Goal: Contribute content: Contribute content

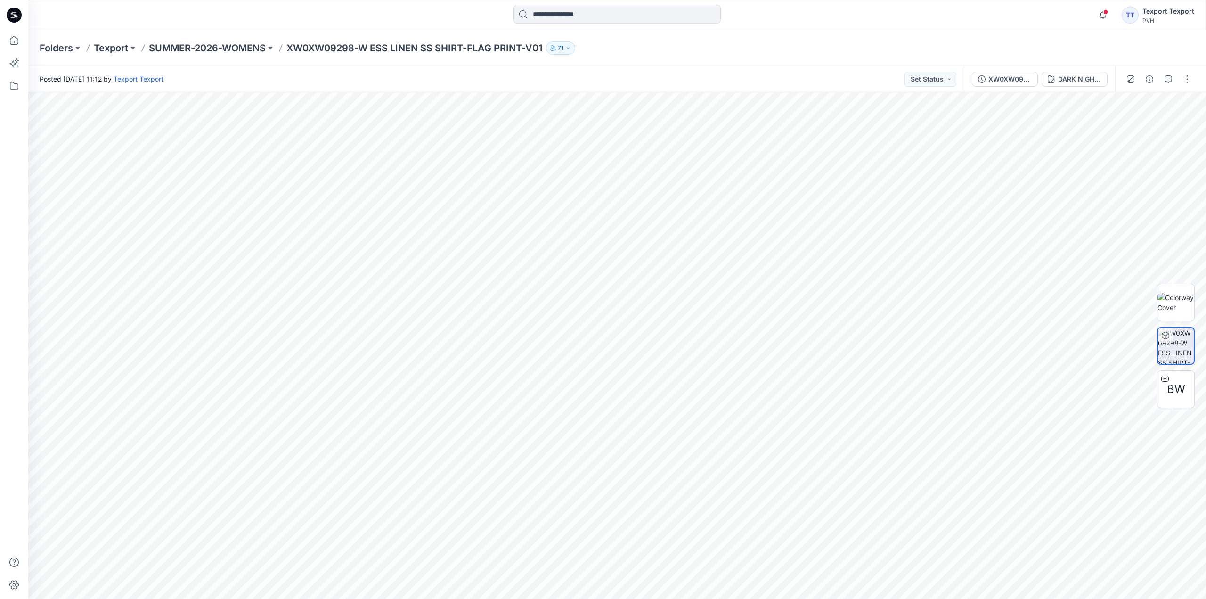
click at [14, 16] on icon at bounding box center [12, 16] width 3 height 0
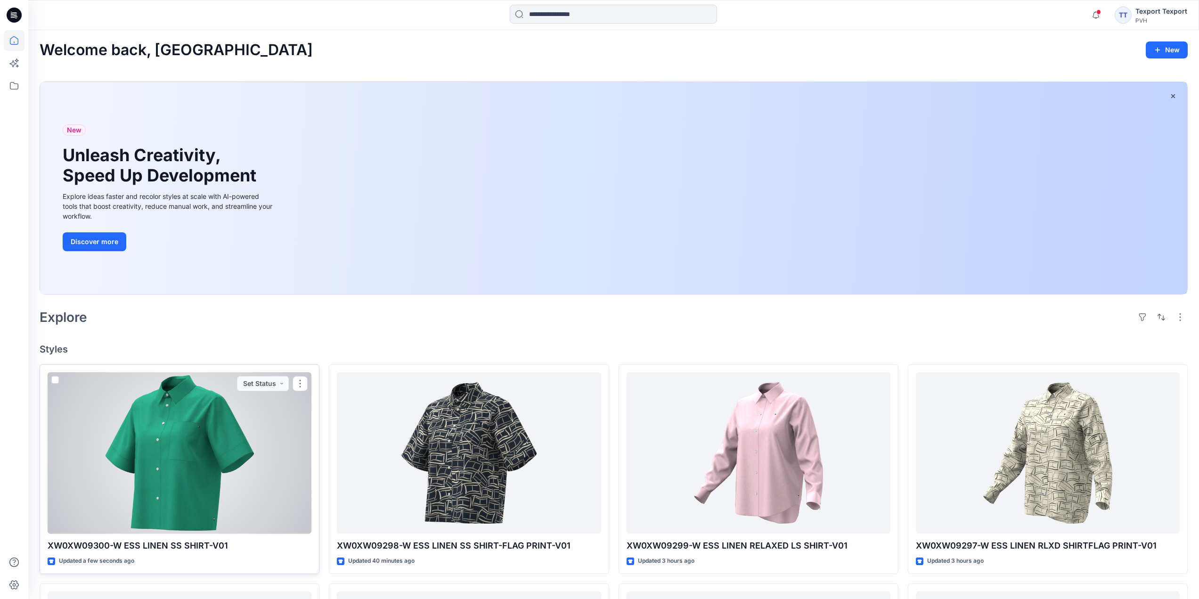
click at [266, 402] on div at bounding box center [180, 453] width 264 height 162
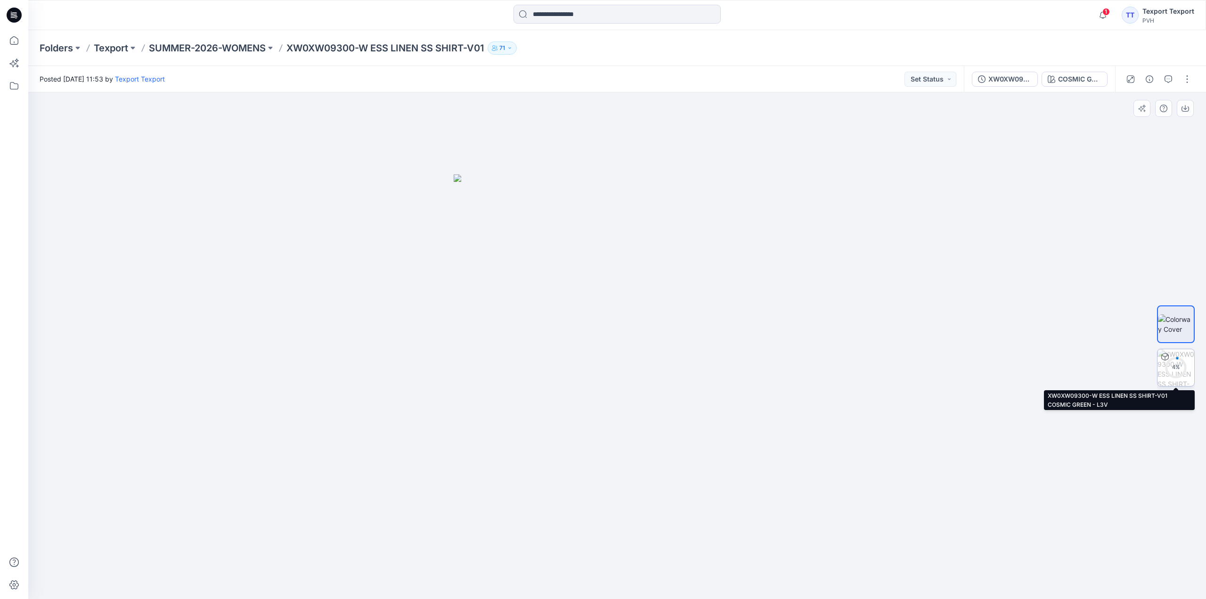
click at [1176, 362] on circle at bounding box center [1175, 366] width 19 height 19
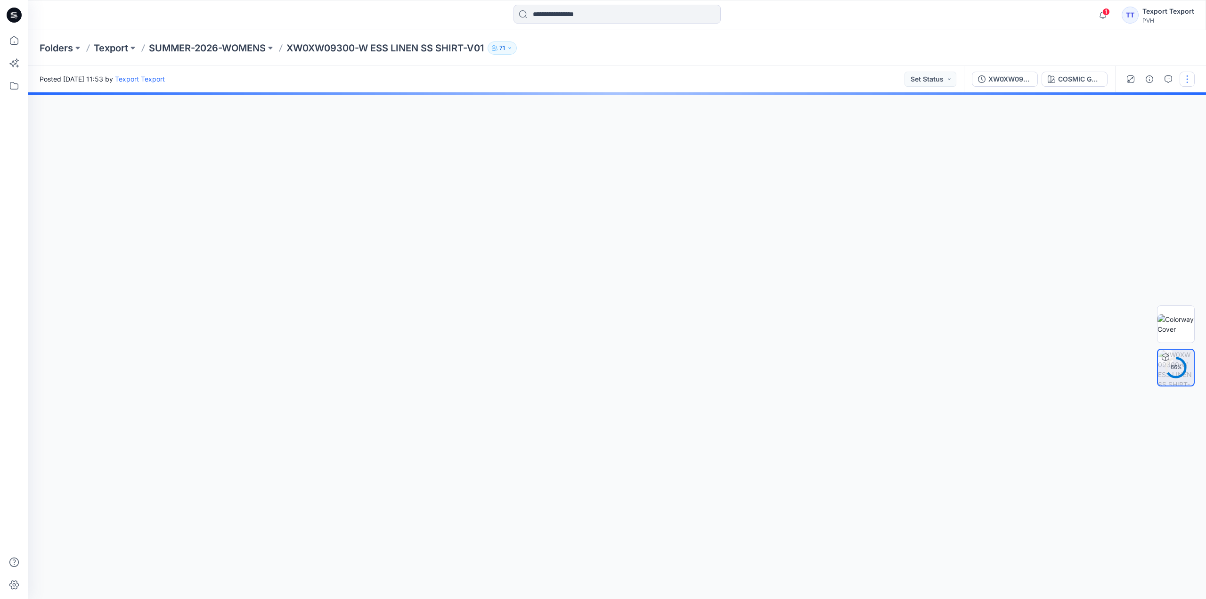
click at [1190, 79] on button "button" at bounding box center [1186, 79] width 15 height 15
click at [1131, 130] on p "Edit" at bounding box center [1127, 127] width 12 height 10
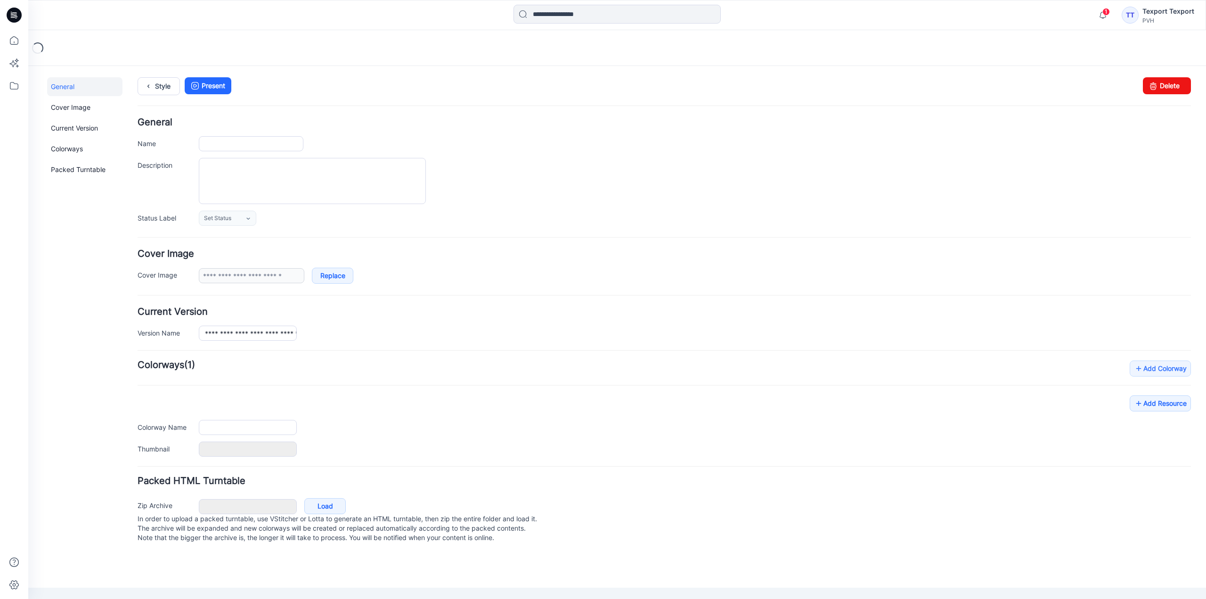
type input "**********"
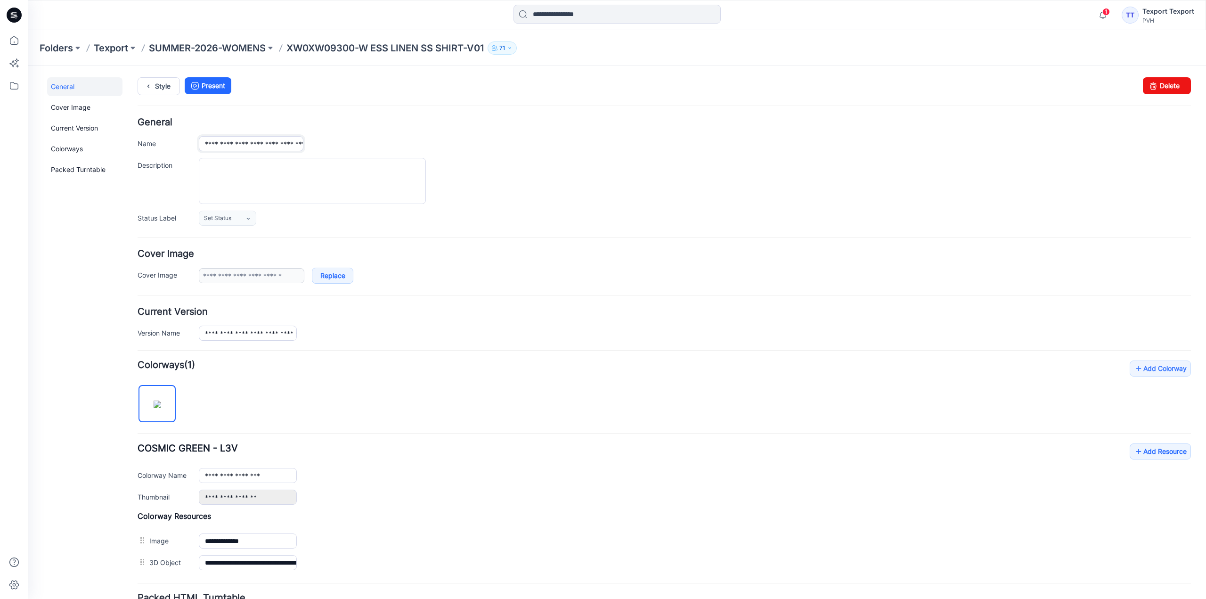
drag, startPoint x: 203, startPoint y: 144, endPoint x: 211, endPoint y: 146, distance: 7.7
click at [211, 146] on input "**********" at bounding box center [251, 143] width 105 height 15
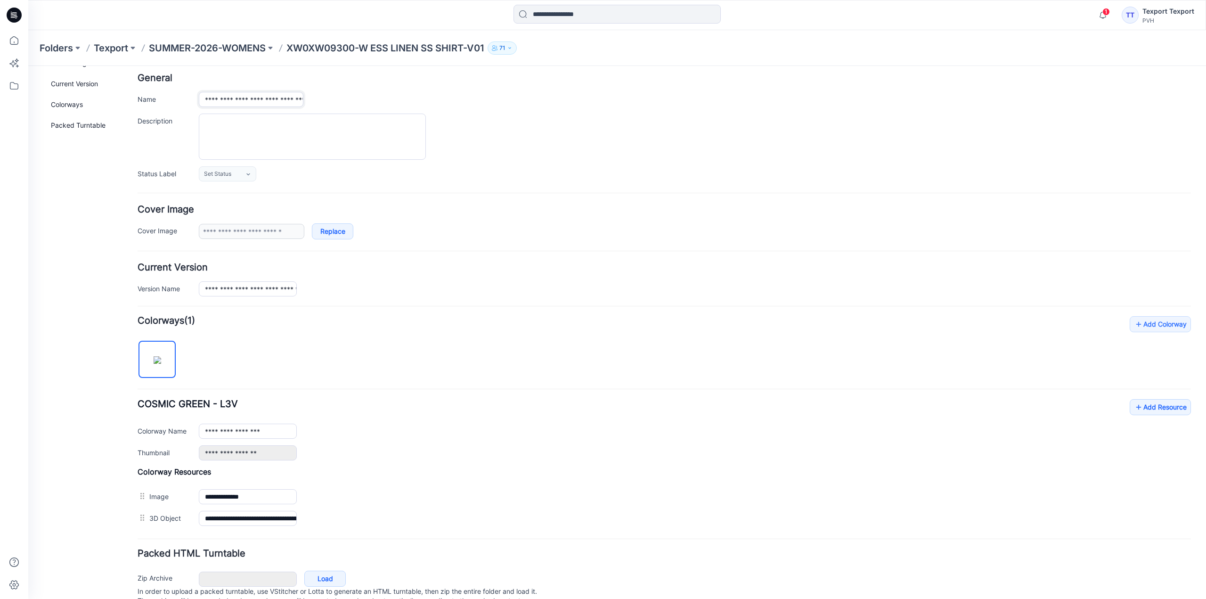
scroll to position [82, 0]
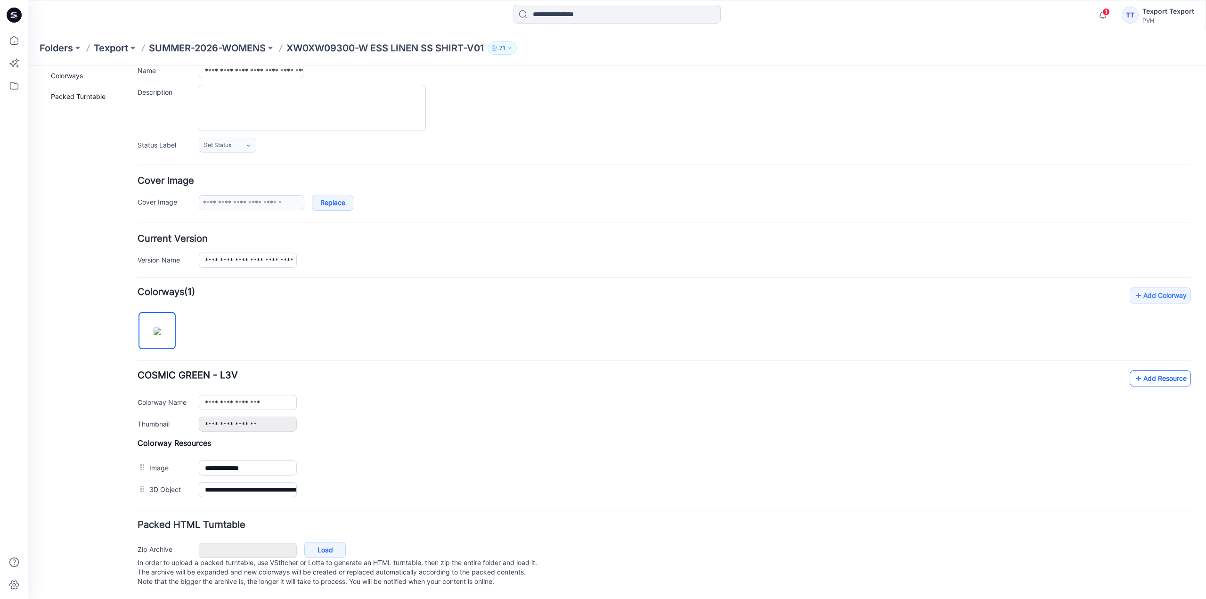
click at [1142, 370] on link "Add Resource" at bounding box center [1159, 378] width 61 height 16
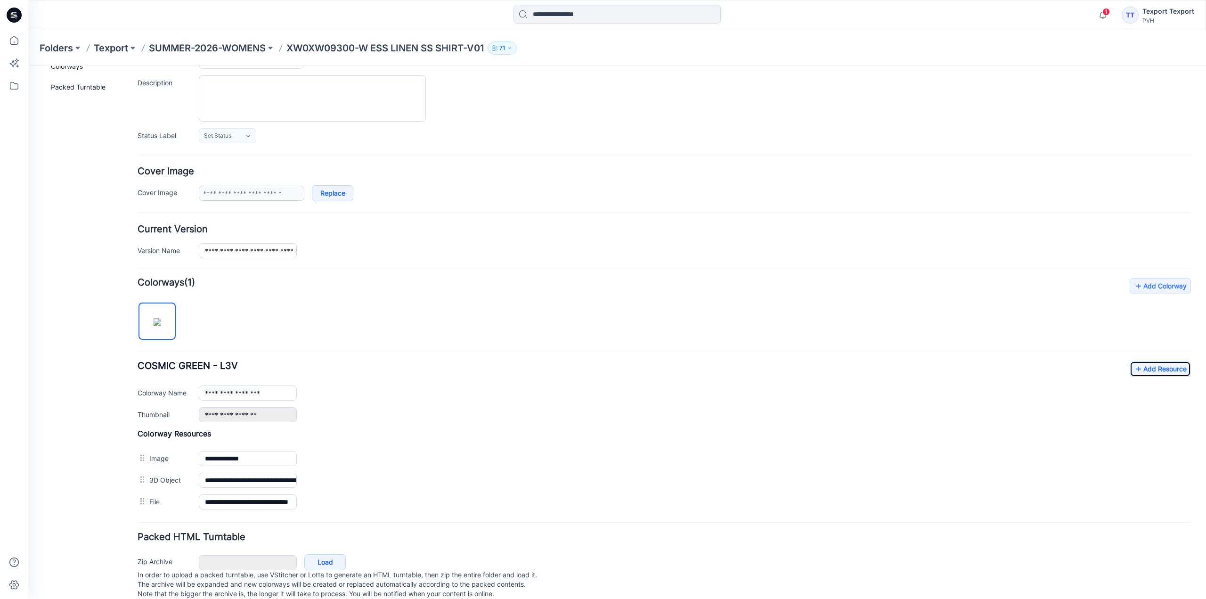
scroll to position [0, 0]
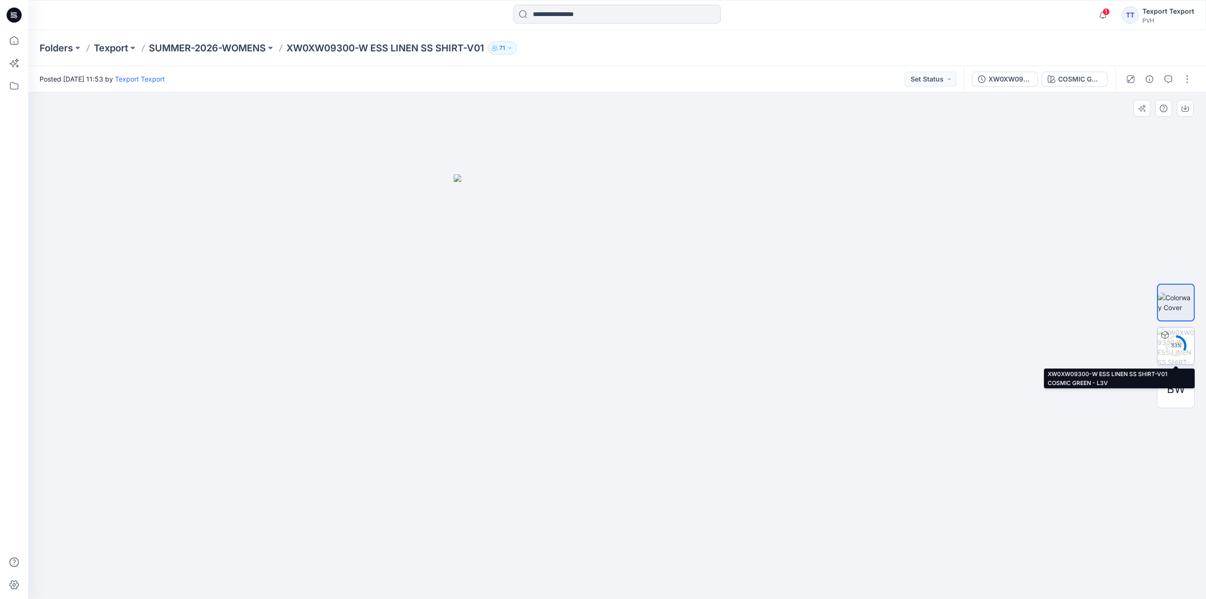
click at [1182, 345] on div "33 %" at bounding box center [1175, 345] width 23 height 8
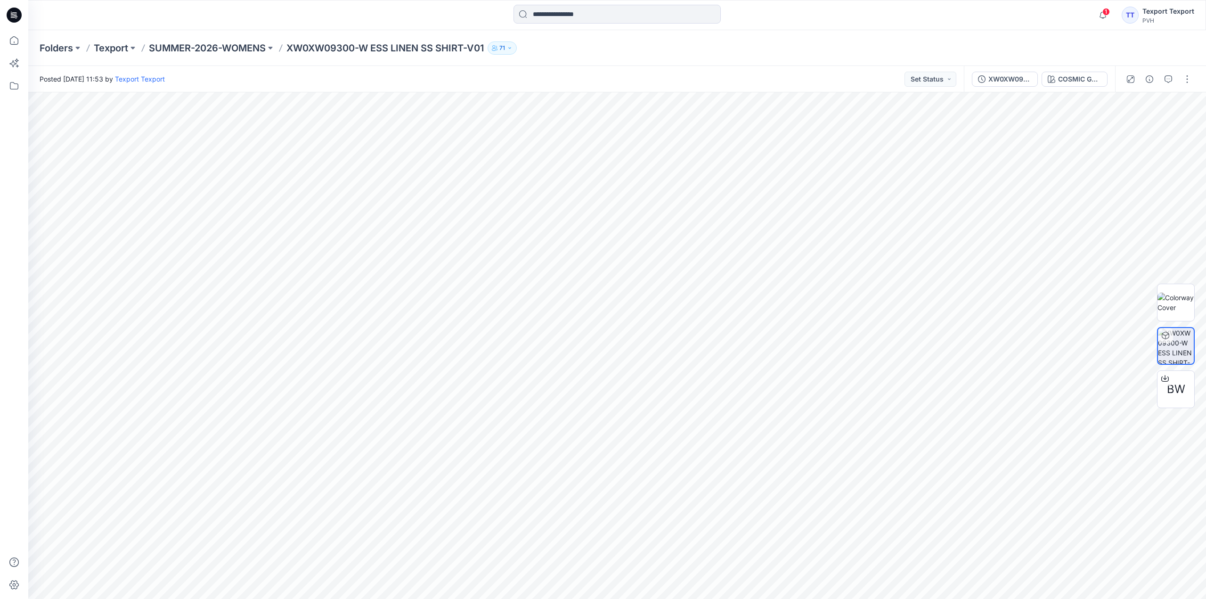
click at [13, 13] on icon at bounding box center [14, 12] width 5 height 0
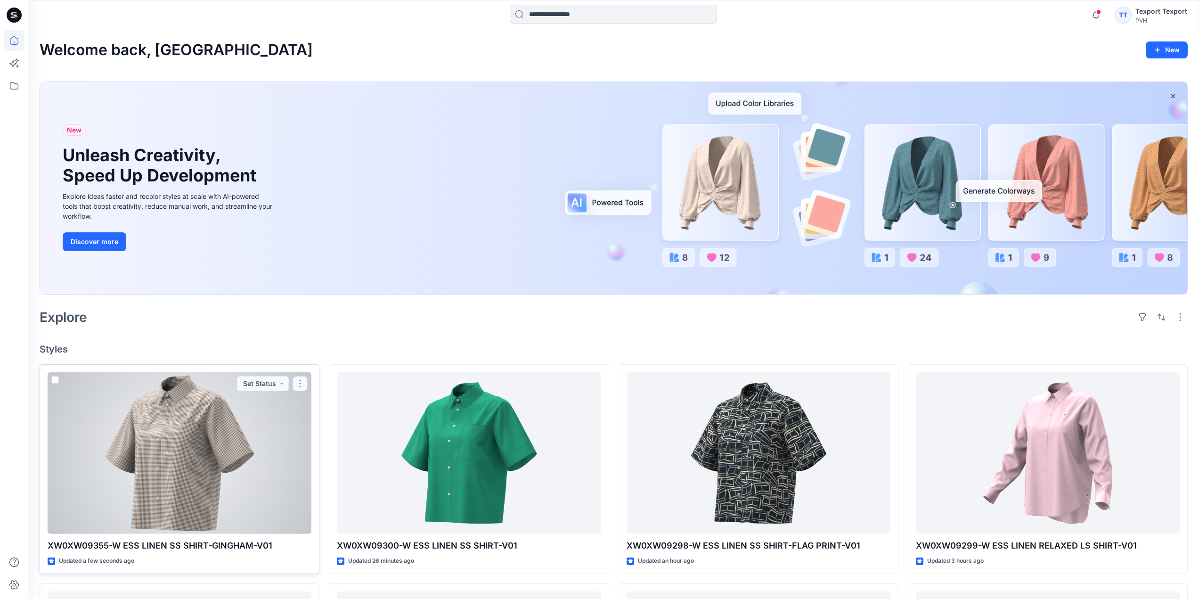
click at [299, 383] on button "button" at bounding box center [299, 383] width 15 height 15
click at [319, 406] on p "Edit" at bounding box center [317, 405] width 12 height 10
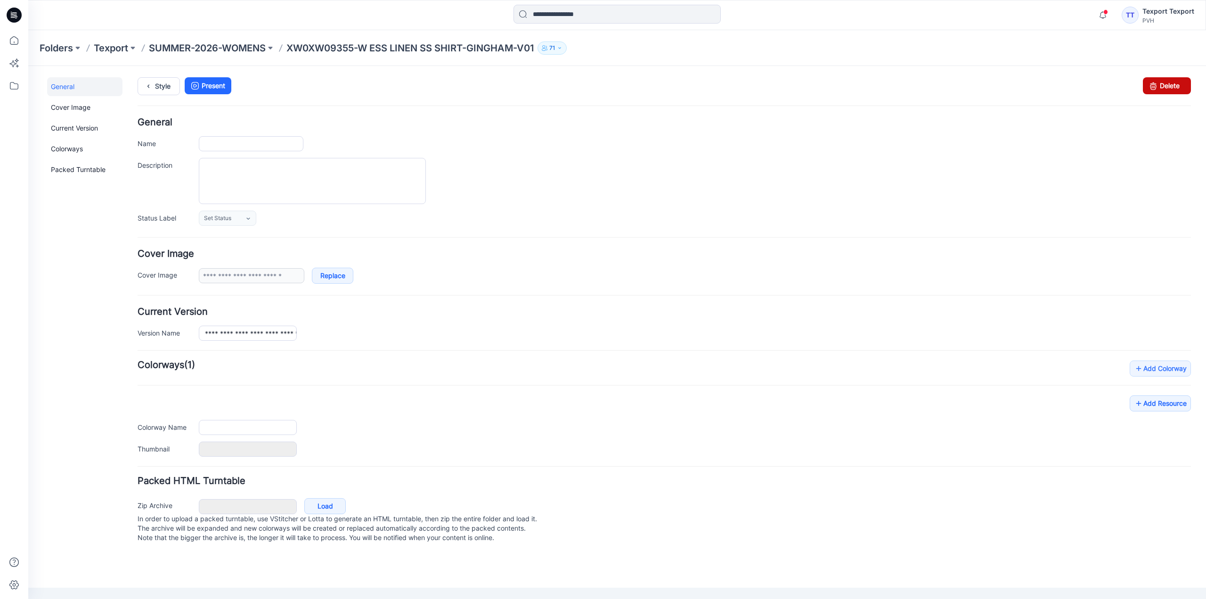
type input "**********"
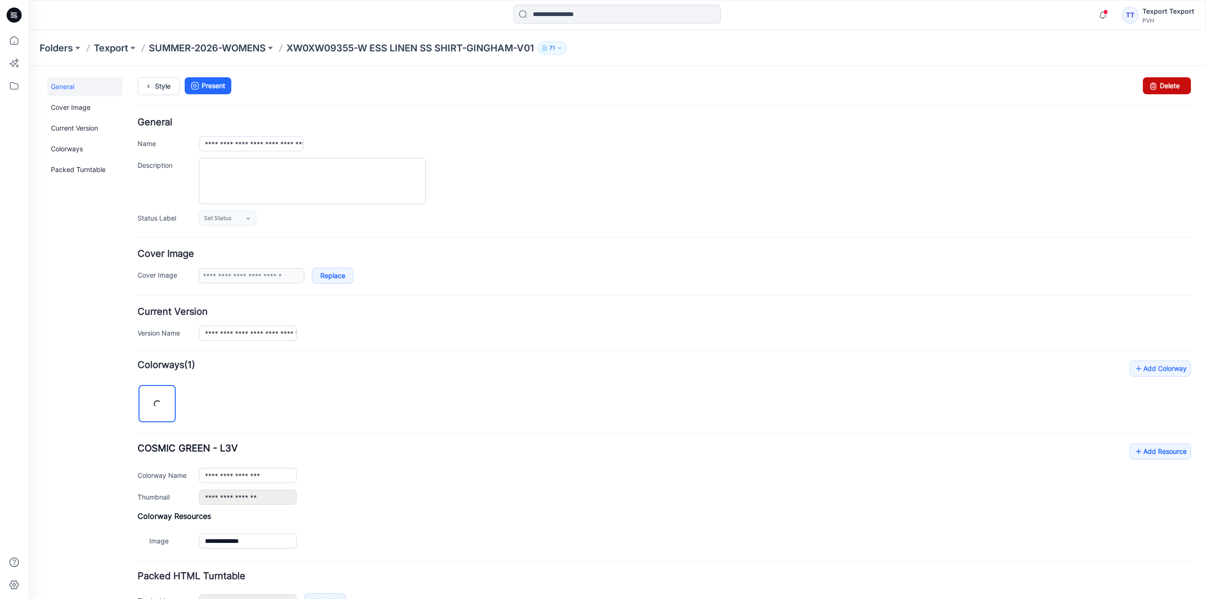
drag, startPoint x: 1171, startPoint y: 82, endPoint x: 674, endPoint y: 107, distance: 498.0
click at [1171, 82] on link "Delete" at bounding box center [1167, 85] width 48 height 17
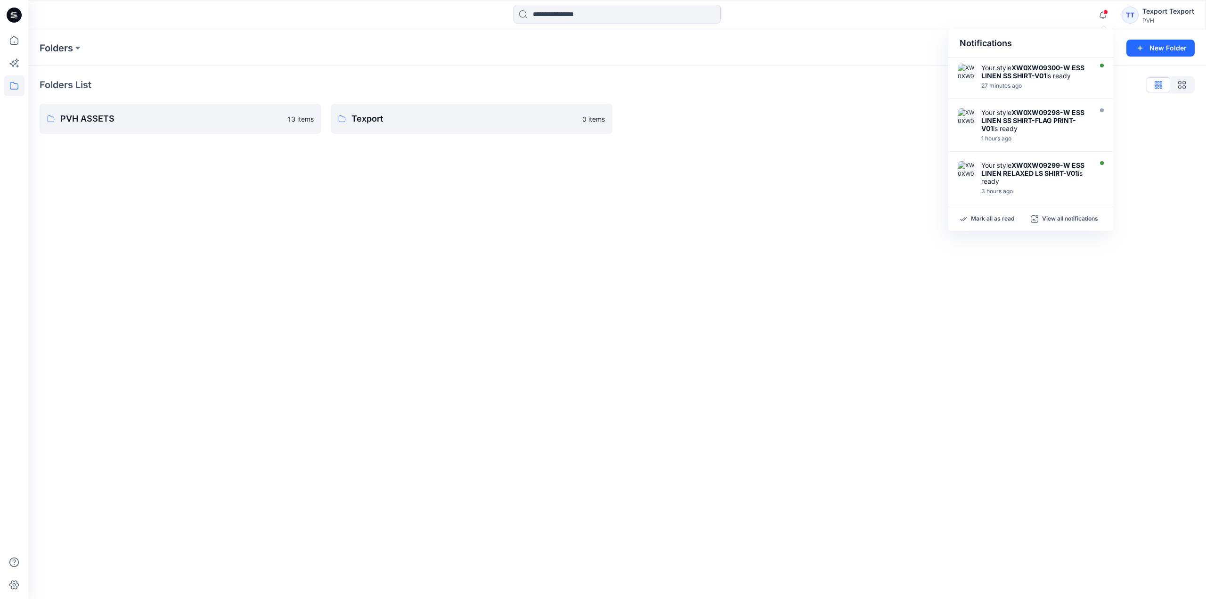
click at [14, 15] on icon at bounding box center [14, 15] width 15 height 30
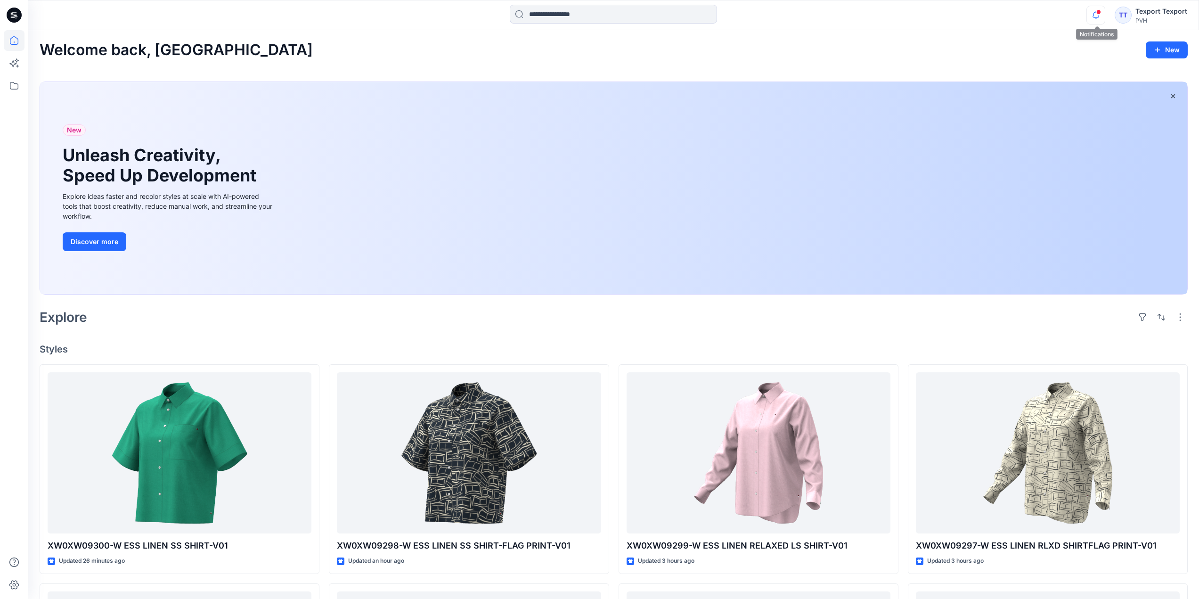
click at [1101, 14] on icon "button" at bounding box center [1096, 15] width 18 height 19
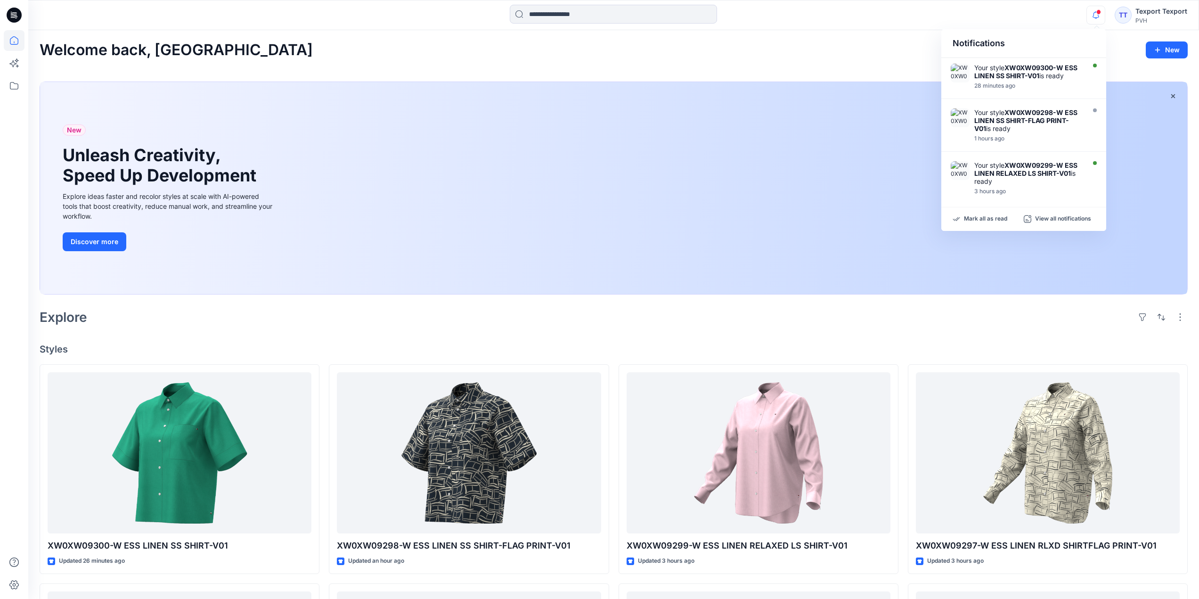
click at [860, 38] on div "Welcome back, Texport New New Unleash Creativity, Speed Up Development Explore …" at bounding box center [613, 543] width 1170 height 1027
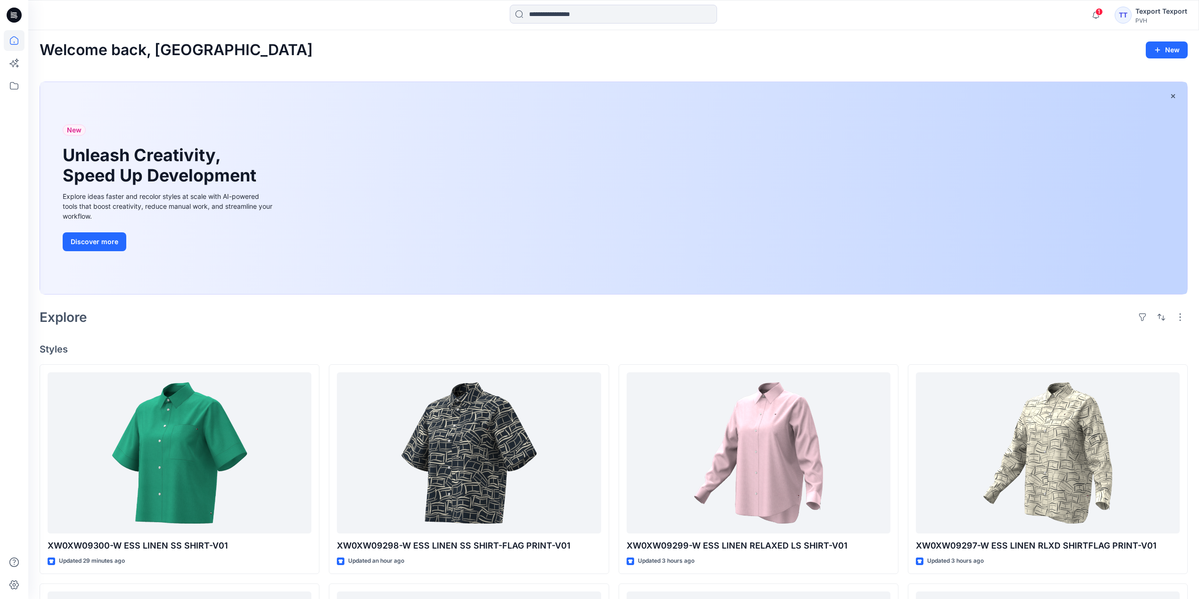
drag, startPoint x: 982, startPoint y: 336, endPoint x: 991, endPoint y: 334, distance: 9.1
click at [982, 336] on div "Welcome back, Texport New New Unleash Creativity, Speed Up Development Explore …" at bounding box center [613, 543] width 1170 height 1027
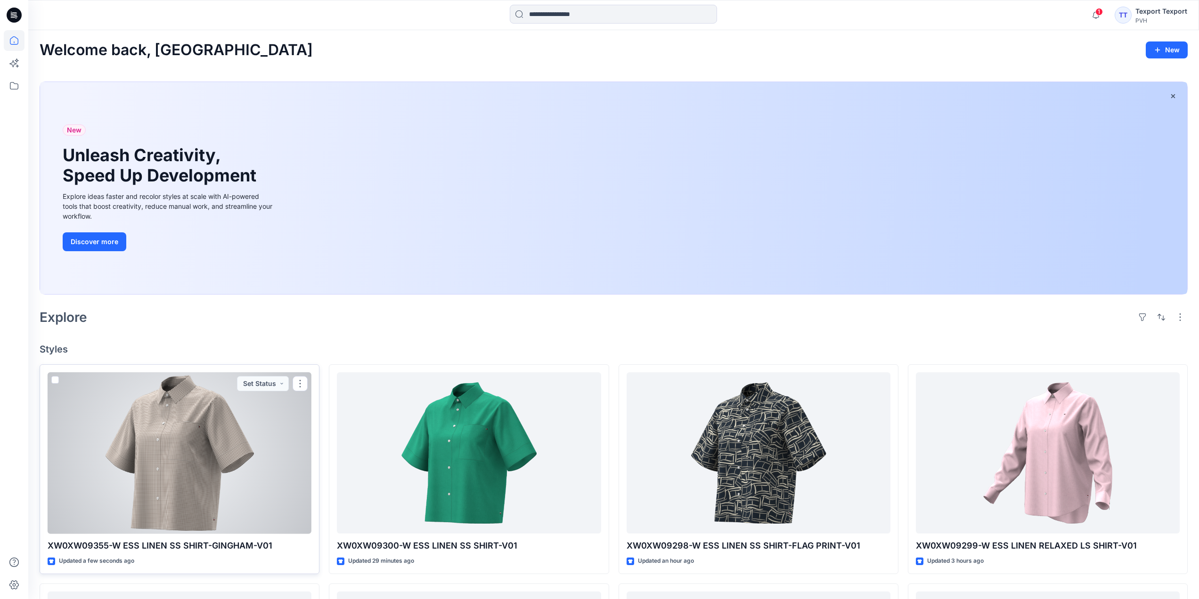
click at [280, 484] on div at bounding box center [180, 453] width 264 height 162
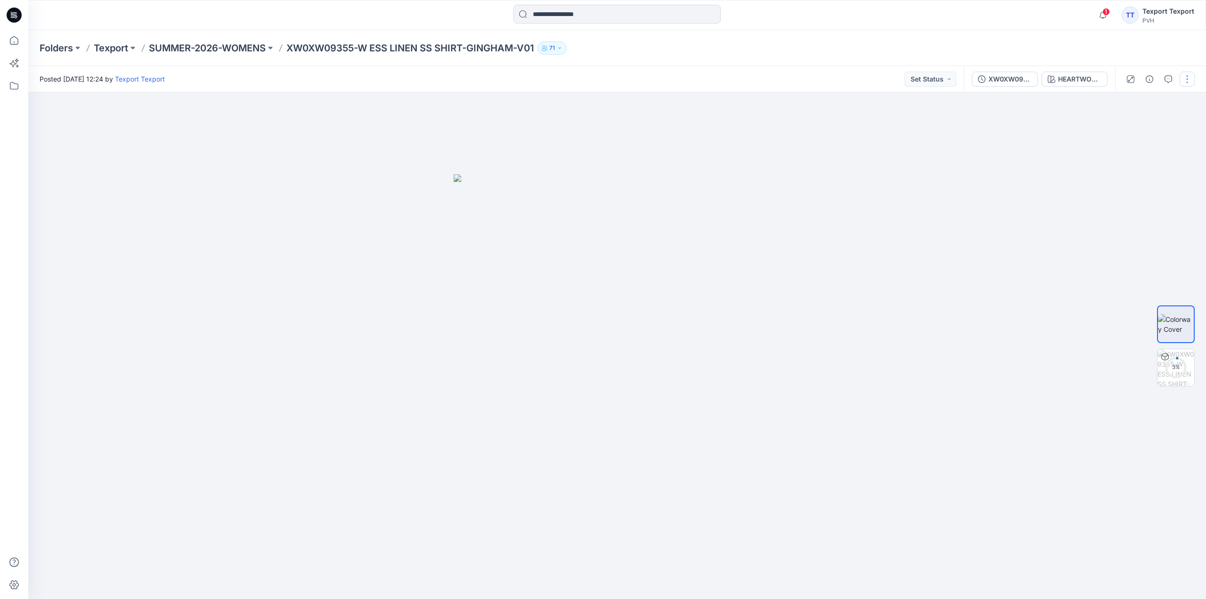
click at [1186, 78] on button "button" at bounding box center [1186, 79] width 15 height 15
click at [1130, 129] on p "Edit" at bounding box center [1127, 127] width 12 height 10
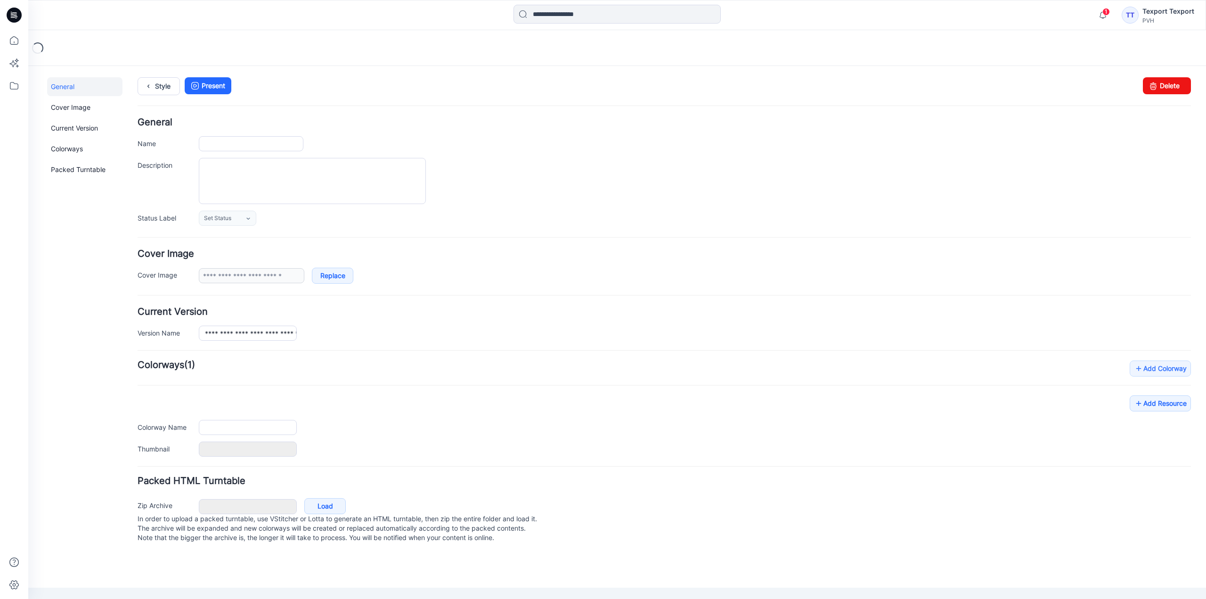
type input "**********"
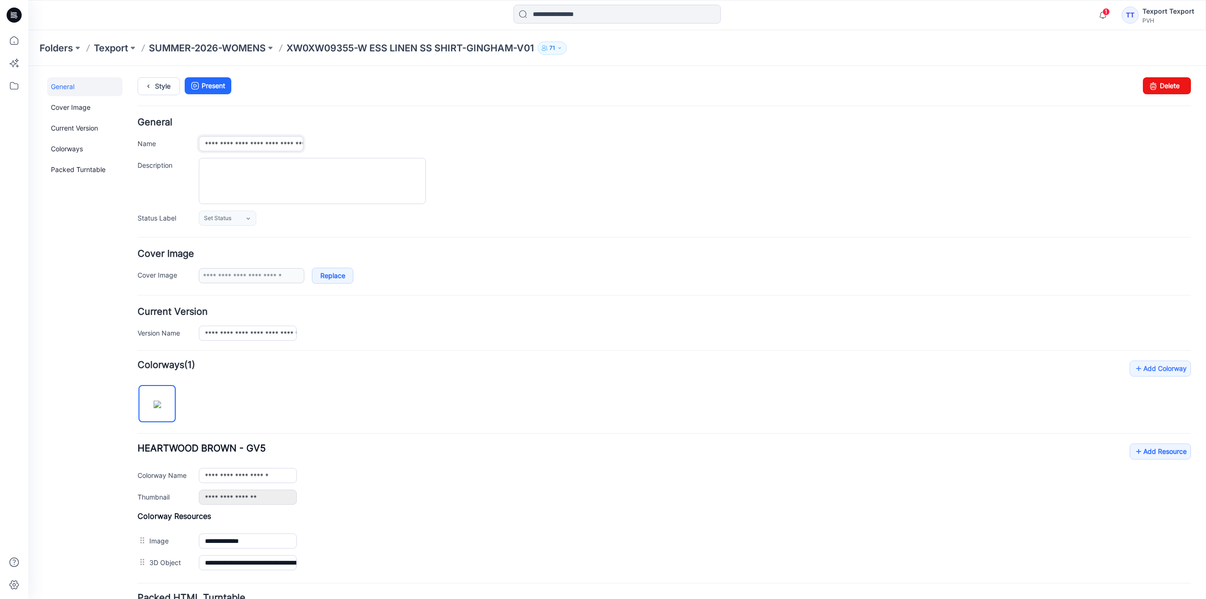
drag, startPoint x: 203, startPoint y: 144, endPoint x: 219, endPoint y: 145, distance: 16.0
click at [219, 145] on input "**********" at bounding box center [251, 143] width 105 height 15
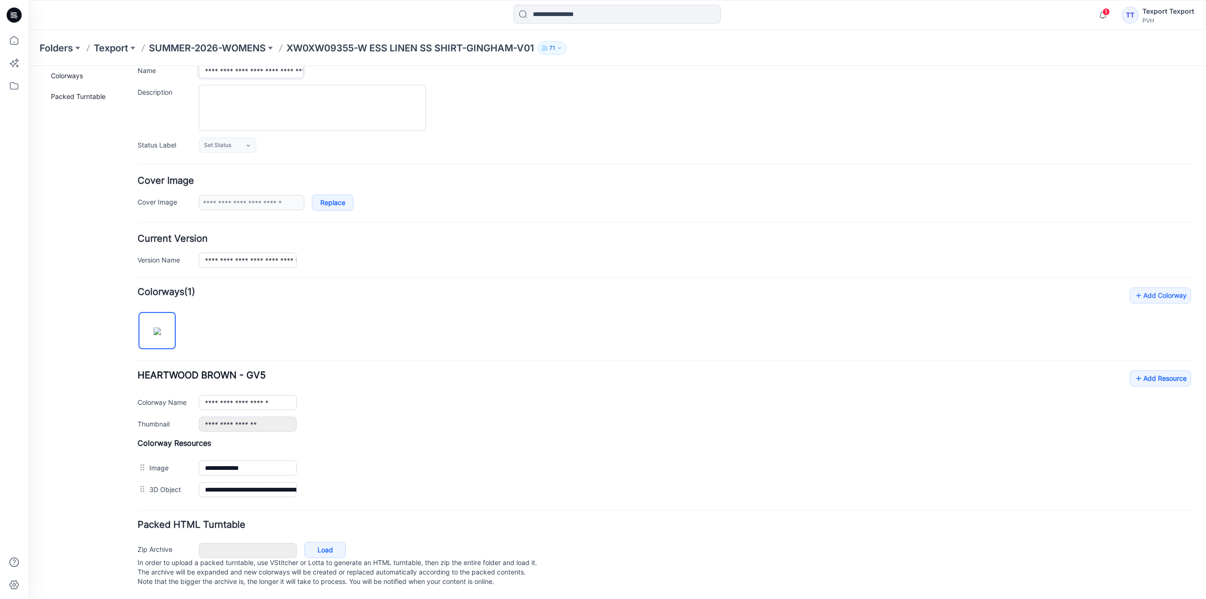
scroll to position [82, 0]
click at [1151, 370] on link "Add Resource" at bounding box center [1159, 378] width 61 height 16
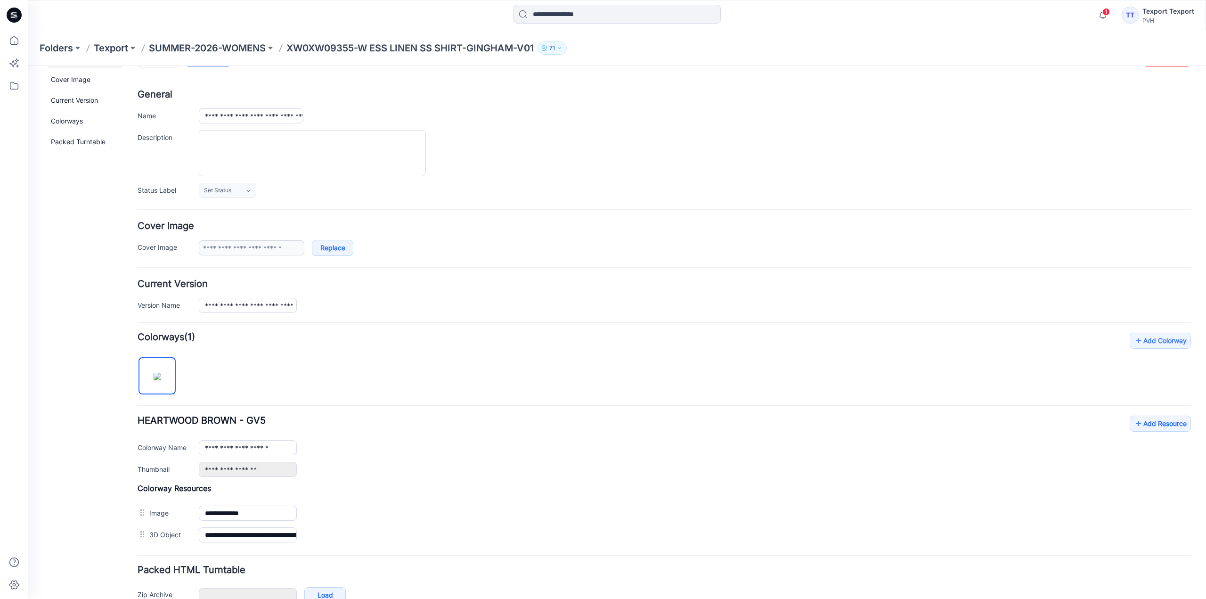
scroll to position [0, 0]
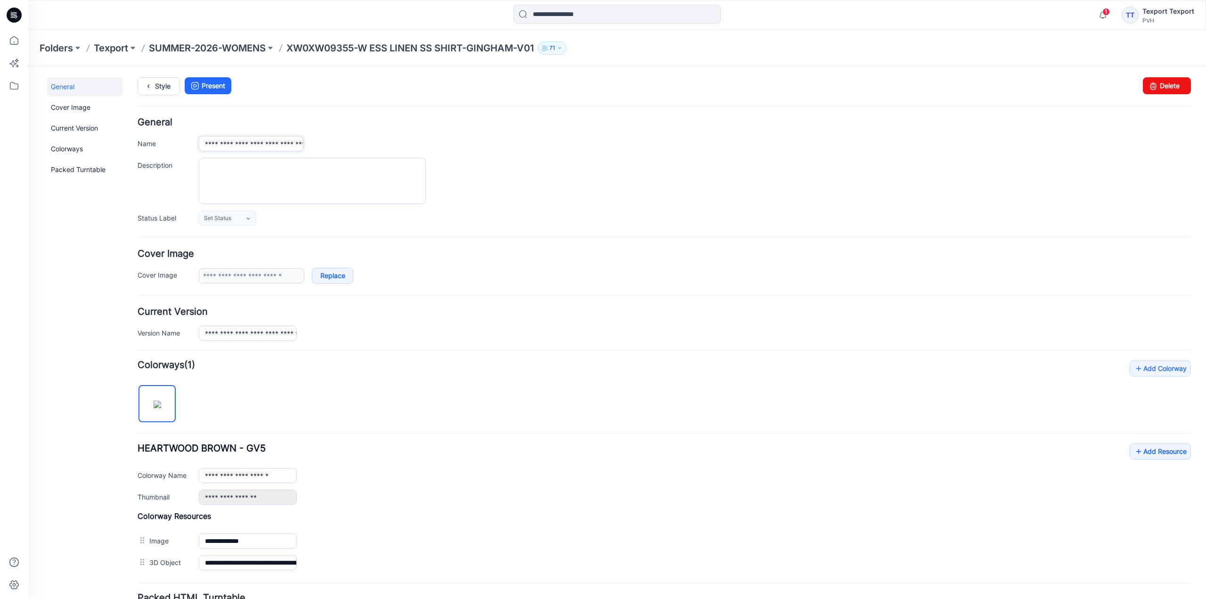
drag, startPoint x: 203, startPoint y: 144, endPoint x: 214, endPoint y: 146, distance: 11.2
click at [214, 146] on input "**********" at bounding box center [251, 143] width 105 height 15
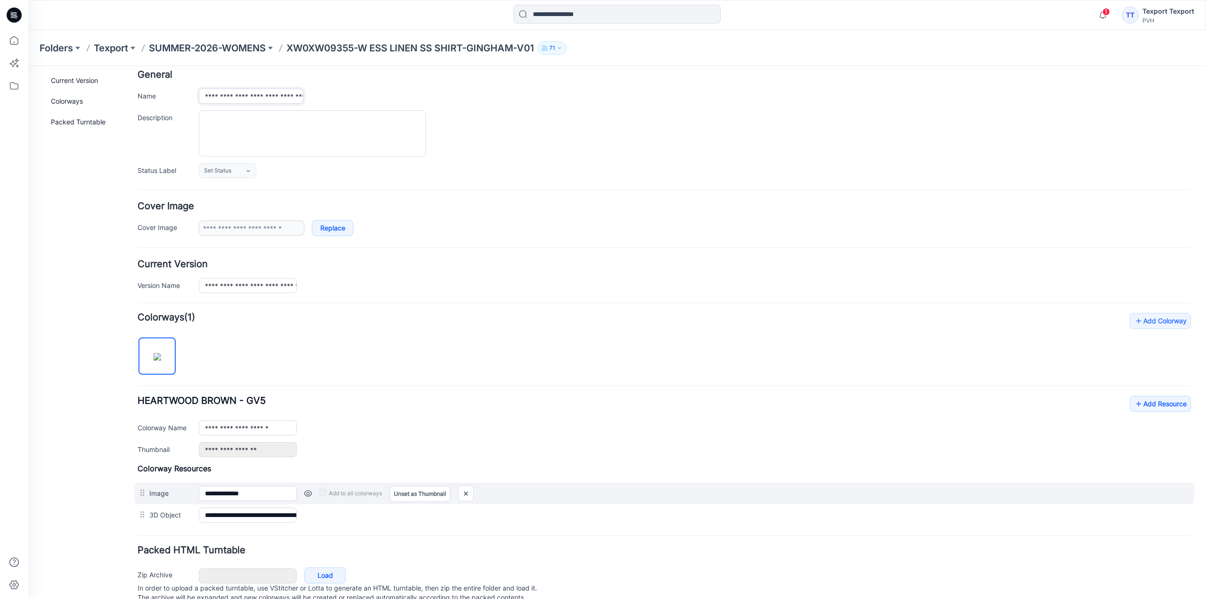
scroll to position [82, 0]
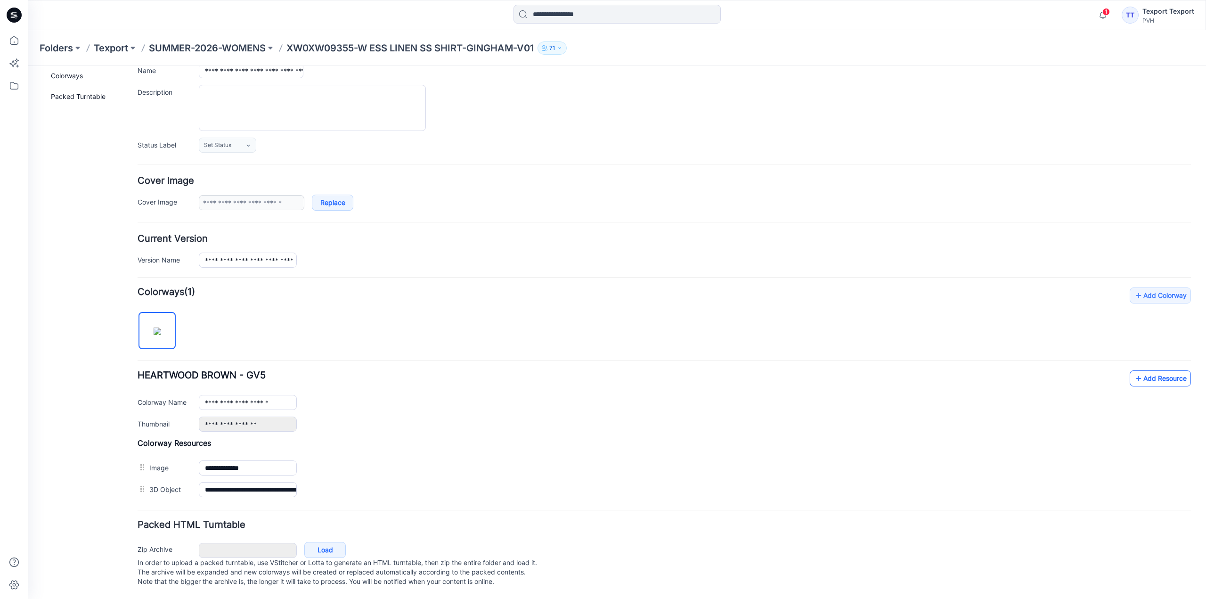
click at [1165, 370] on link "Add Resource" at bounding box center [1159, 378] width 61 height 16
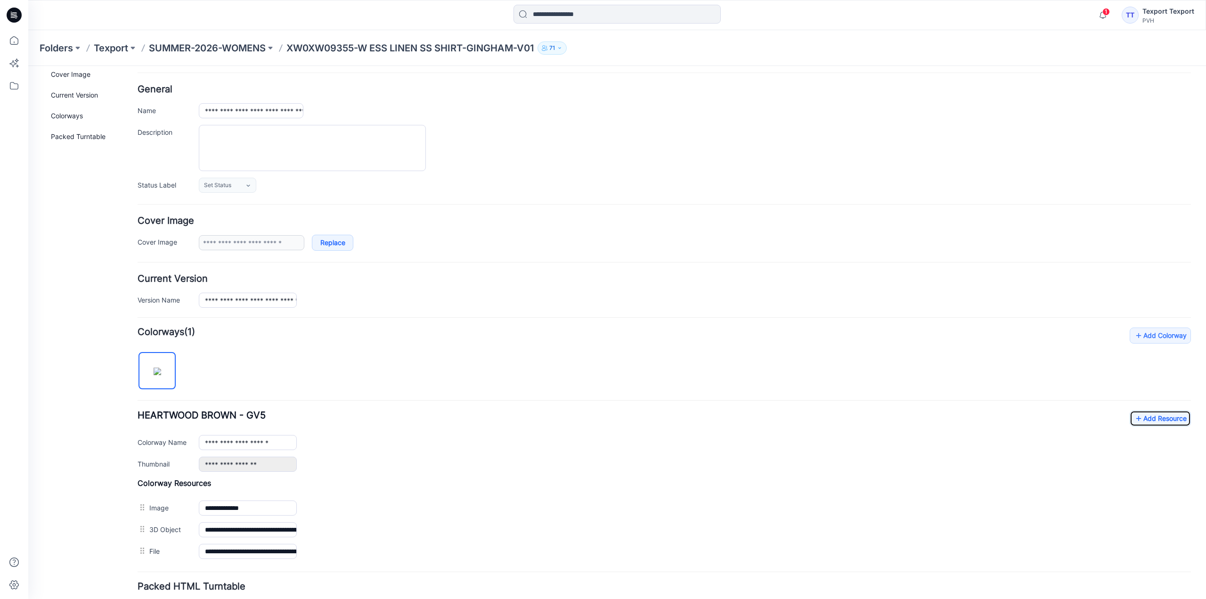
scroll to position [0, 0]
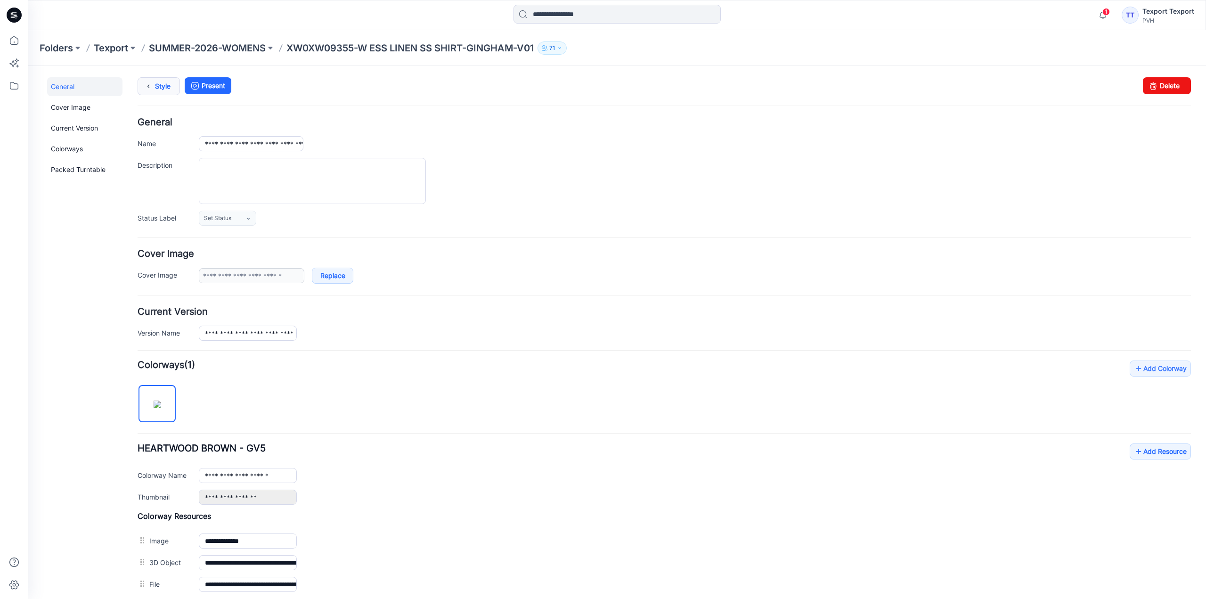
click at [154, 89] on icon at bounding box center [148, 86] width 13 height 17
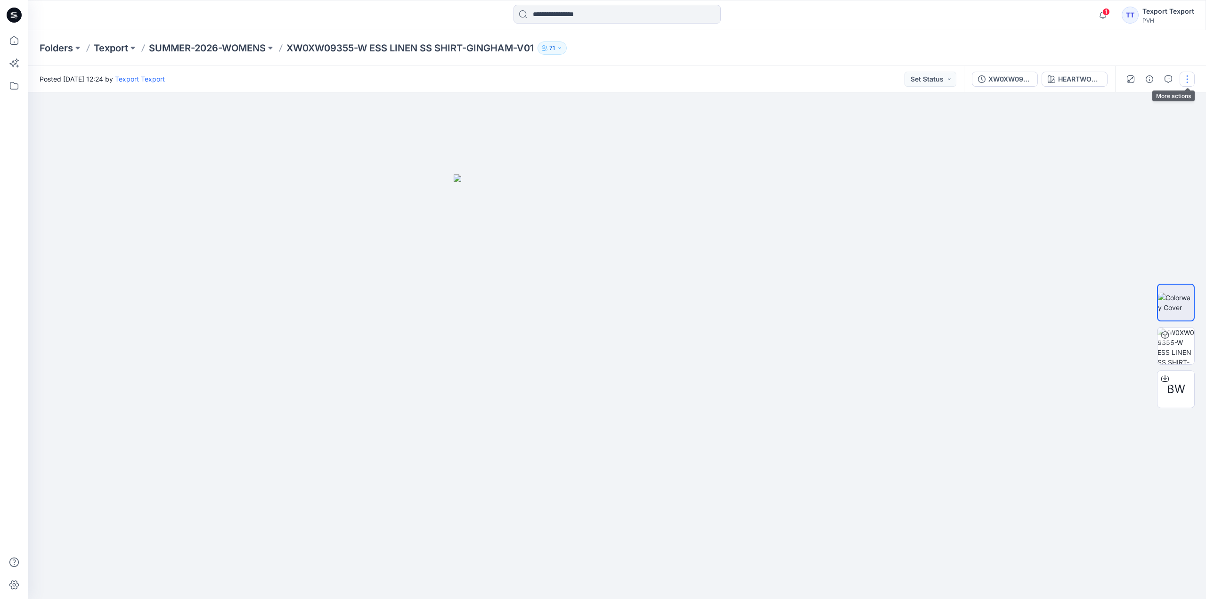
click at [1185, 78] on button "button" at bounding box center [1186, 79] width 15 height 15
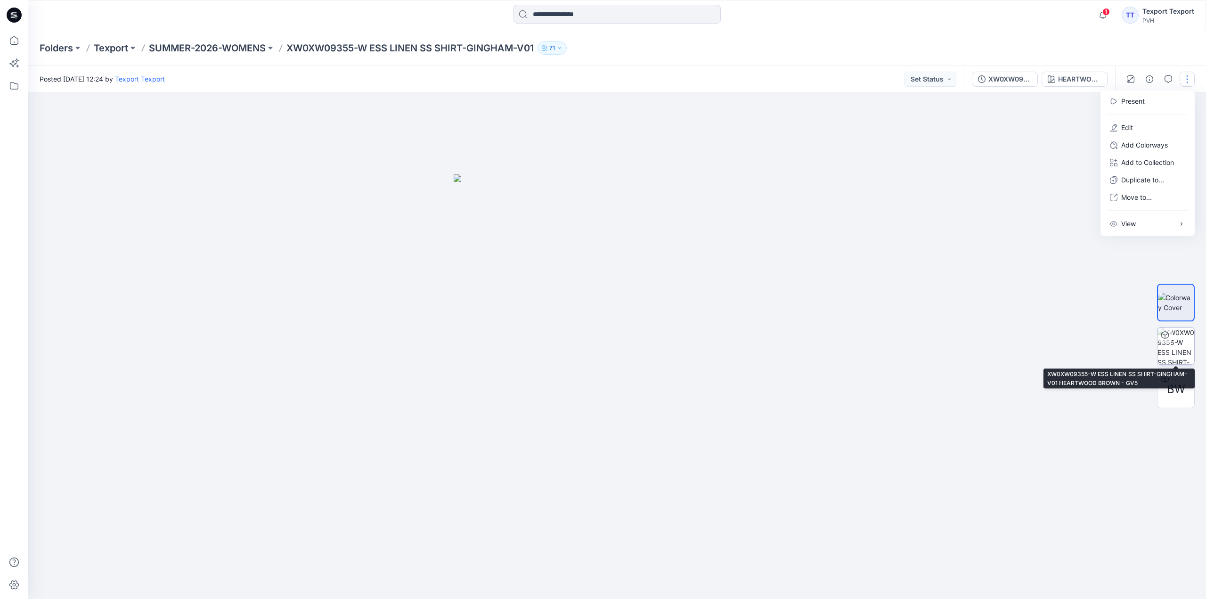
click at [1174, 343] on img at bounding box center [1175, 345] width 37 height 37
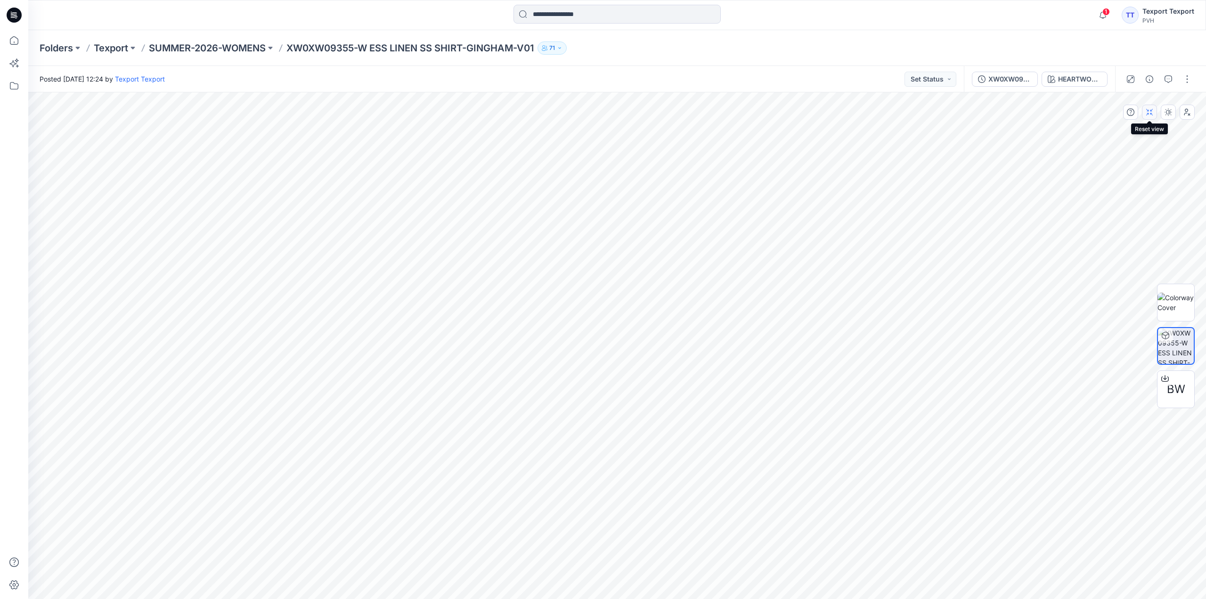
click at [1149, 114] on icon "button" at bounding box center [1149, 112] width 8 height 8
click at [16, 16] on icon at bounding box center [15, 16] width 3 height 0
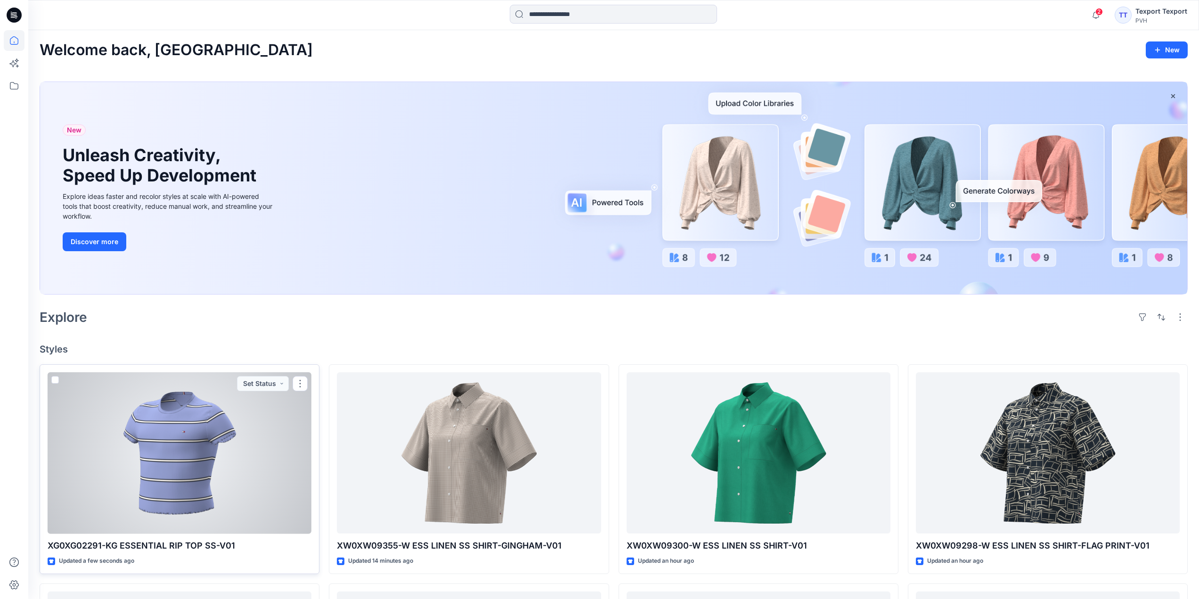
click at [262, 433] on div at bounding box center [180, 453] width 264 height 162
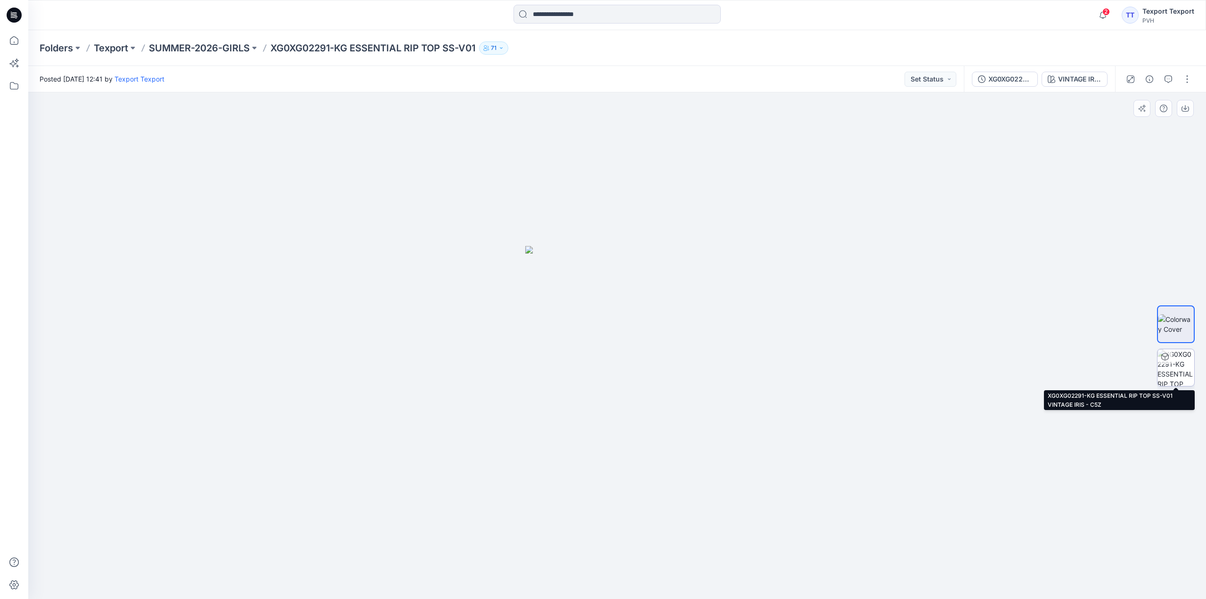
click at [1182, 367] on img at bounding box center [1175, 367] width 37 height 37
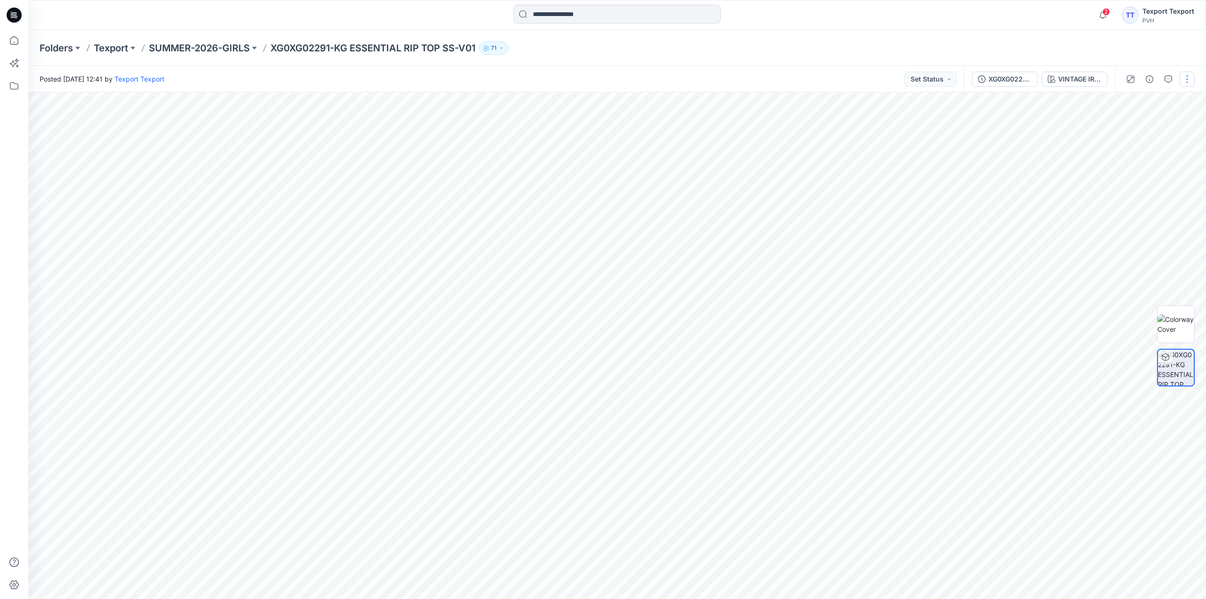
click at [1186, 79] on button "button" at bounding box center [1186, 79] width 15 height 15
click at [1138, 124] on button "Edit" at bounding box center [1147, 127] width 87 height 17
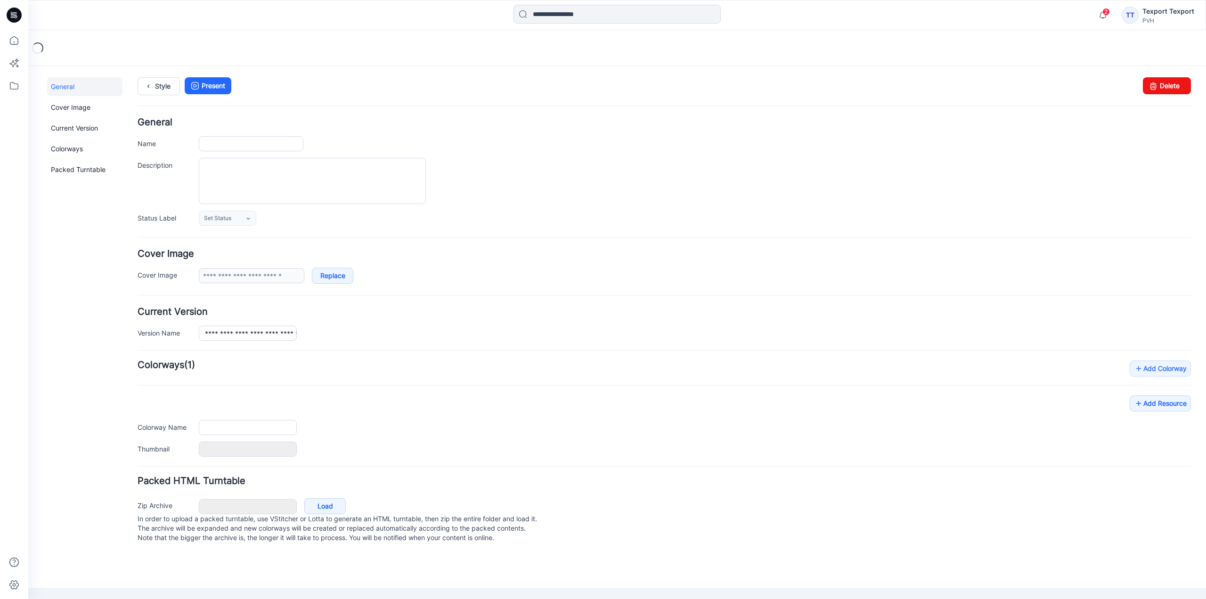
type input "**********"
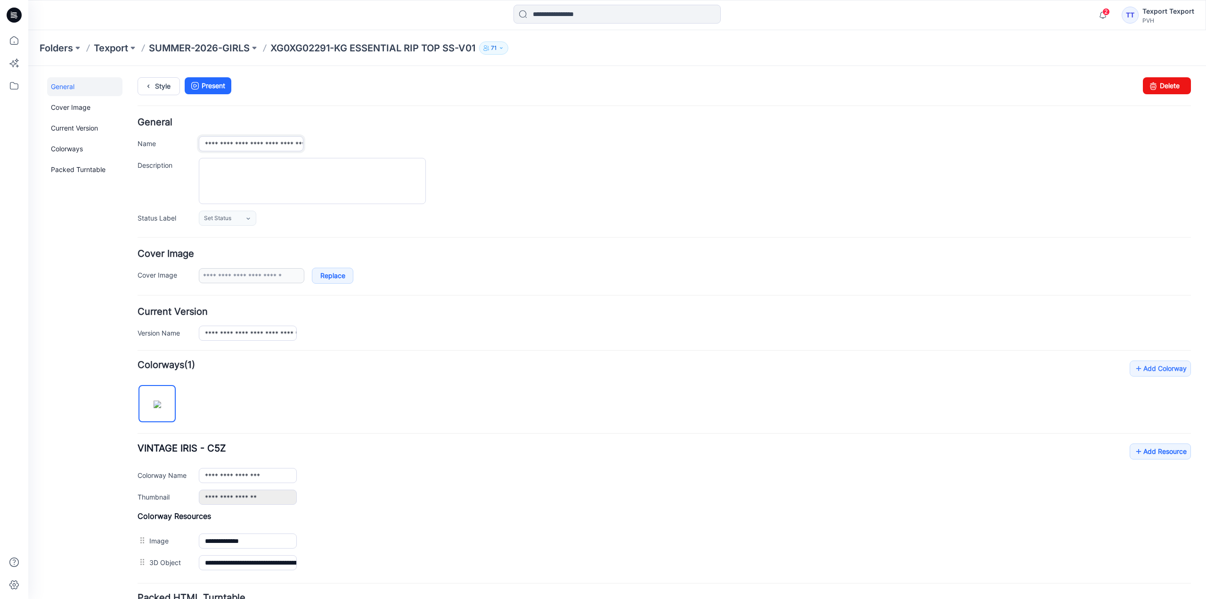
drag, startPoint x: 206, startPoint y: 145, endPoint x: 214, endPoint y: 149, distance: 9.1
click at [214, 149] on input "**********" at bounding box center [251, 143] width 105 height 15
click at [165, 82] on link "Style" at bounding box center [159, 86] width 42 height 18
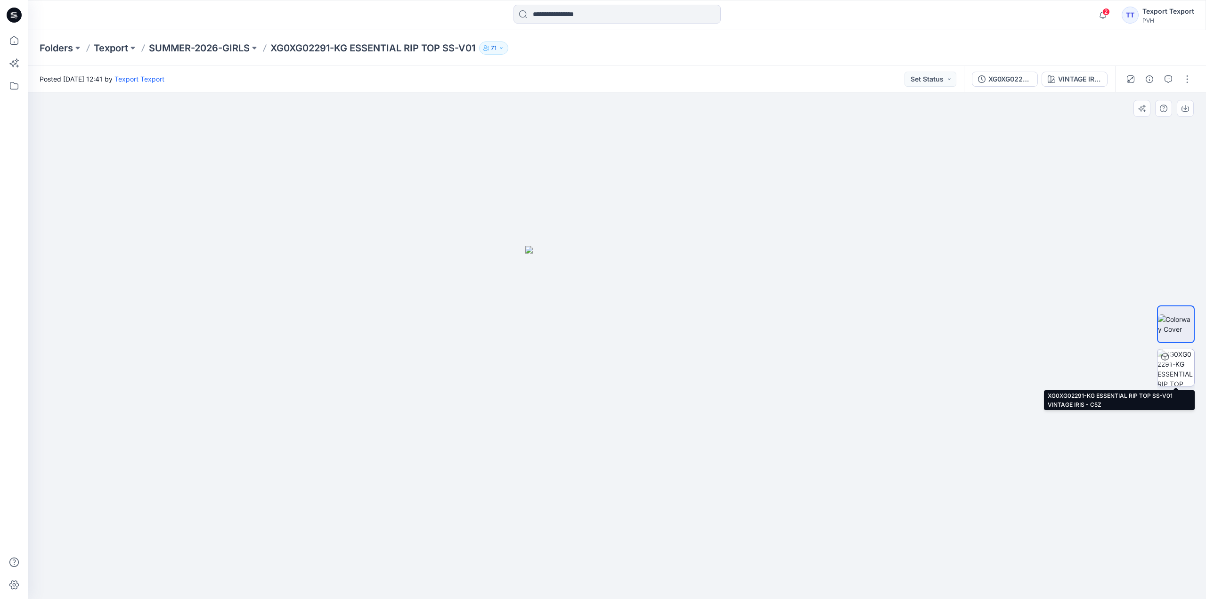
click at [1181, 360] on img at bounding box center [1175, 367] width 37 height 37
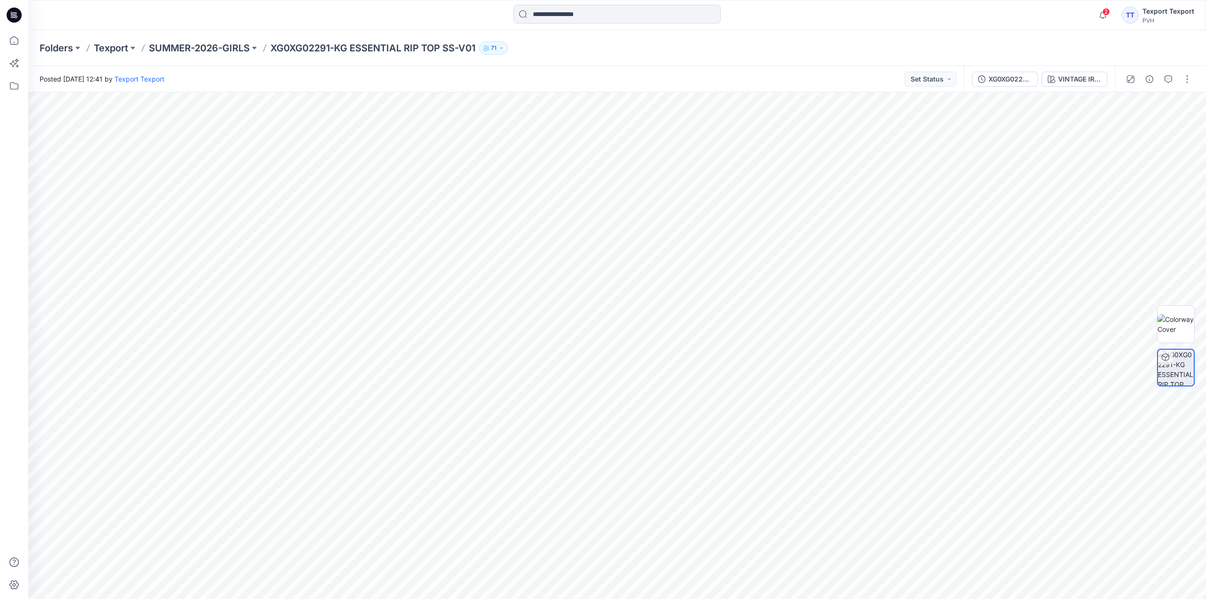
click at [17, 12] on icon at bounding box center [14, 15] width 15 height 15
